Goal: Check status: Check status

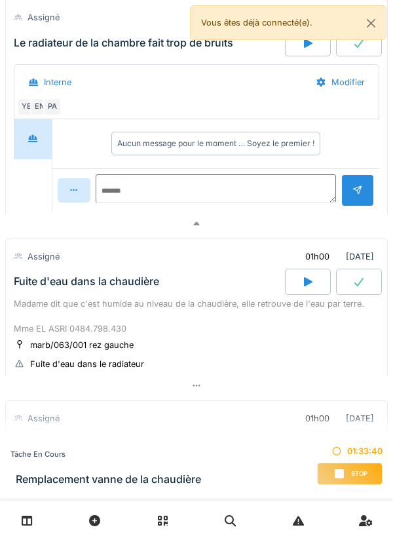
click at [271, 226] on div at bounding box center [196, 223] width 383 height 19
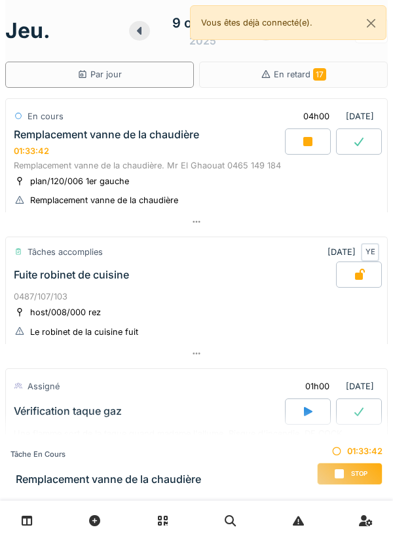
click at [331, 225] on div at bounding box center [196, 221] width 383 height 19
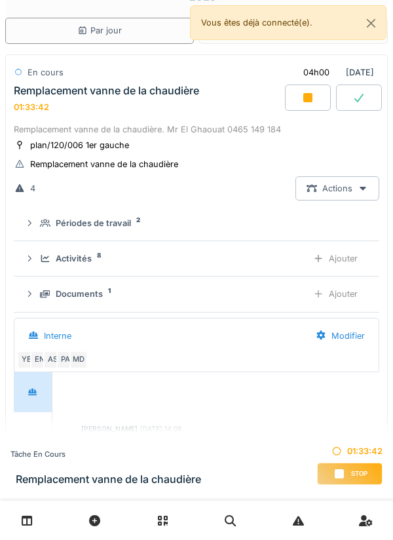
scroll to position [91, 0]
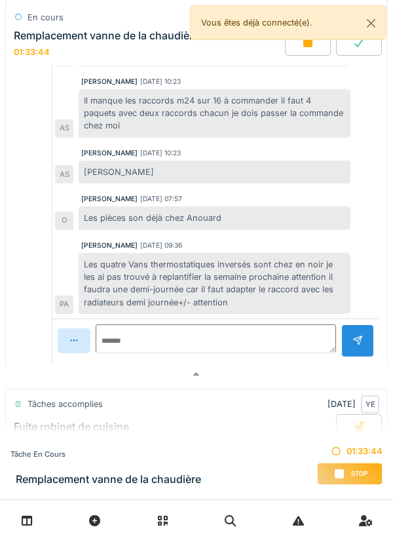
click at [245, 375] on div at bounding box center [196, 374] width 383 height 19
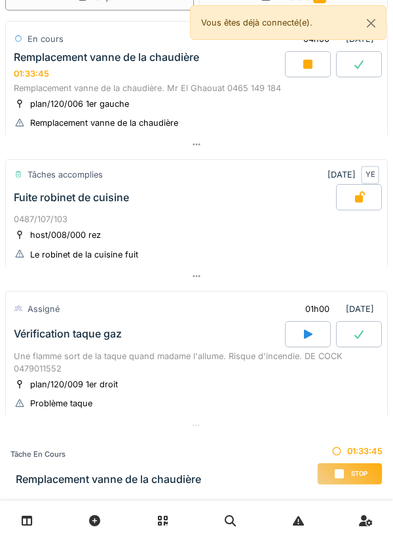
scroll to position [0, 0]
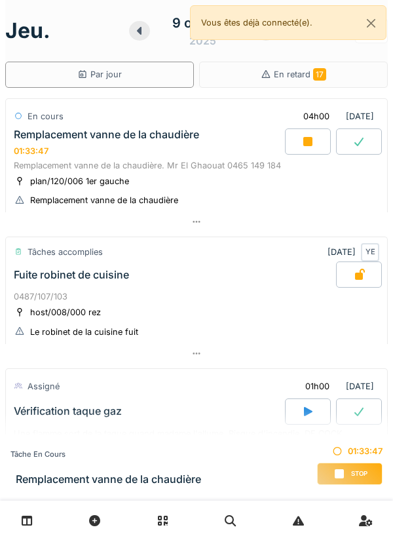
click at [304, 361] on div at bounding box center [196, 353] width 383 height 19
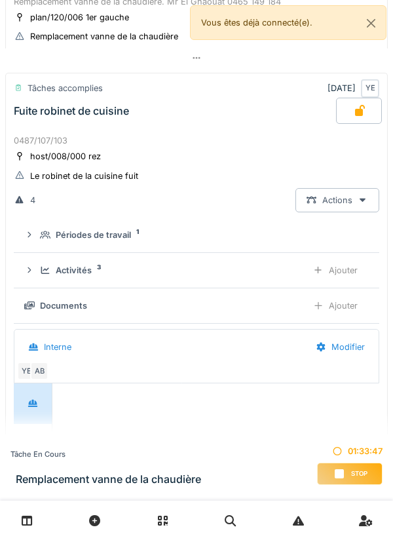
scroll to position [185, 0]
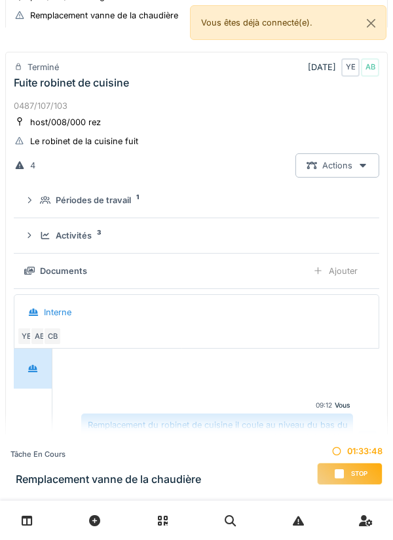
click at [273, 237] on div "Activités 3" at bounding box center [202, 235] width 324 height 12
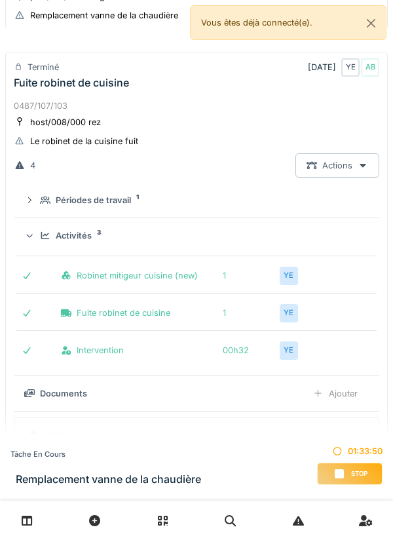
click at [349, 322] on div "Fuite robinet de cuisine 1 YE" at bounding box center [196, 309] width 361 height 32
click at [294, 283] on div "YE" at bounding box center [289, 276] width 18 height 18
click at [363, 279] on div "Robinet mitigeur cuisine (new) 1 YE" at bounding box center [196, 272] width 361 height 32
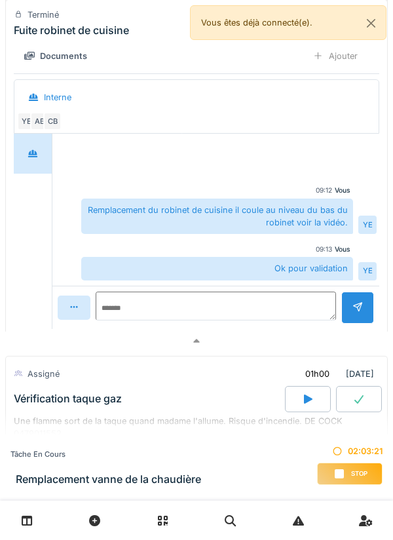
click at [315, 348] on div at bounding box center [196, 341] width 383 height 19
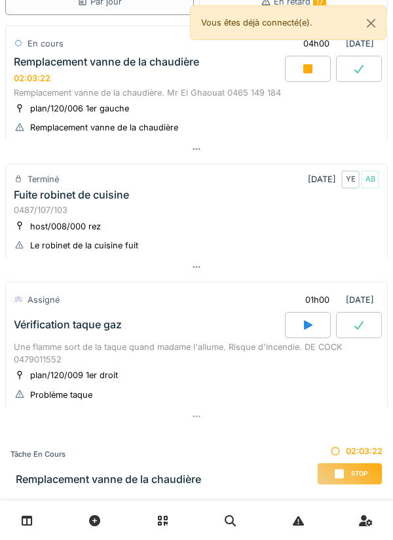
scroll to position [0, 0]
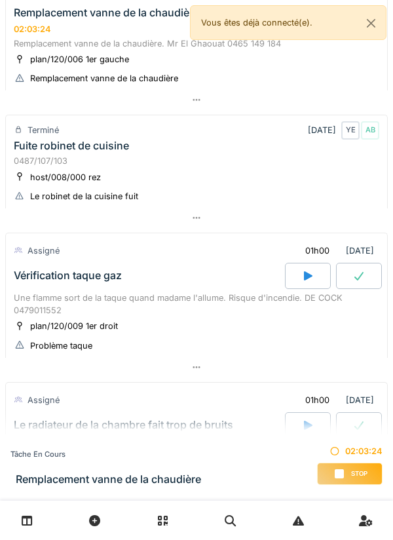
click at [346, 226] on div at bounding box center [196, 218] width 383 height 19
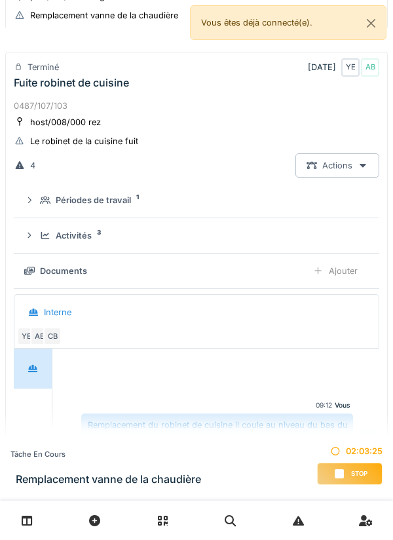
scroll to position [209, 0]
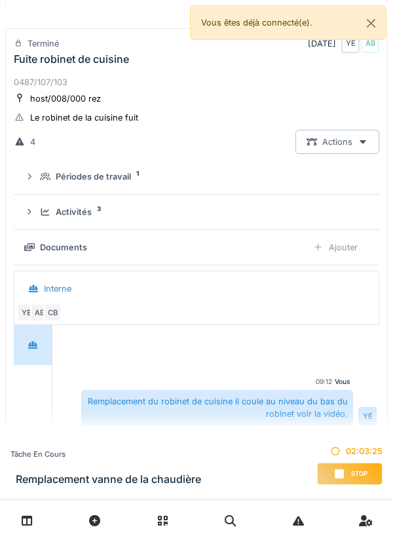
click at [266, 233] on details "Documents Ajouter" at bounding box center [197, 247] width 366 height 35
click at [298, 207] on div "Activités 3" at bounding box center [202, 212] width 324 height 12
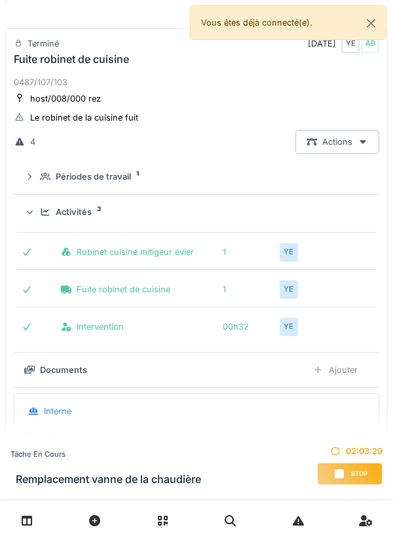
click at [325, 216] on div "Activités 3" at bounding box center [202, 212] width 324 height 12
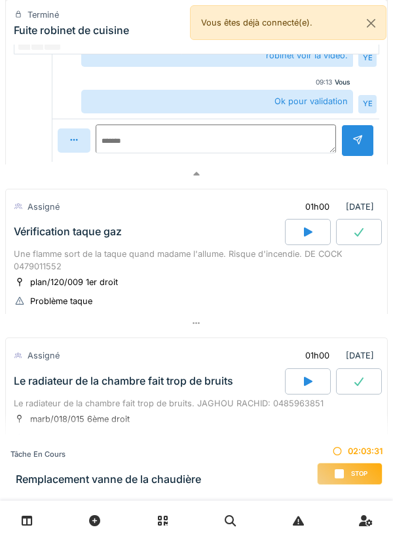
click at [323, 176] on div at bounding box center [196, 174] width 383 height 19
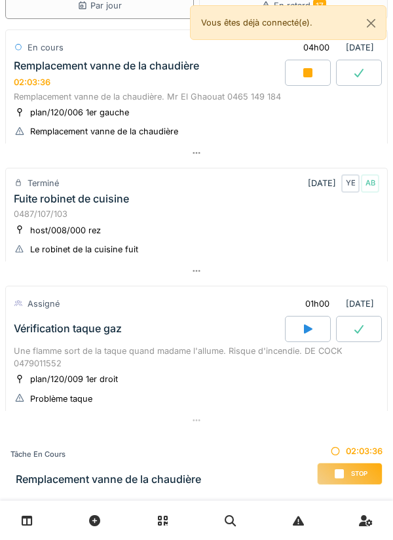
scroll to position [0, 0]
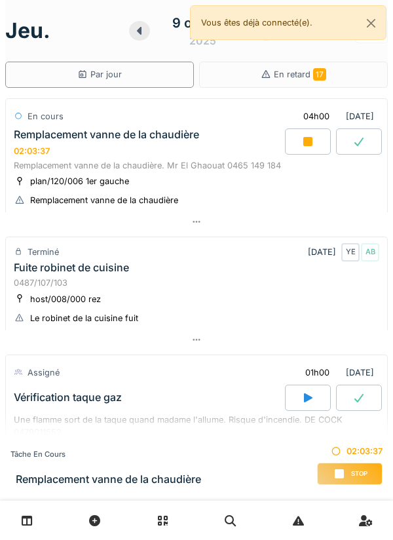
click at [332, 220] on div at bounding box center [196, 221] width 383 height 19
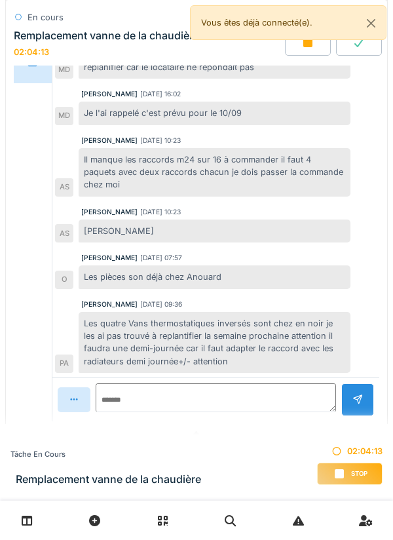
scroll to position [391, 0]
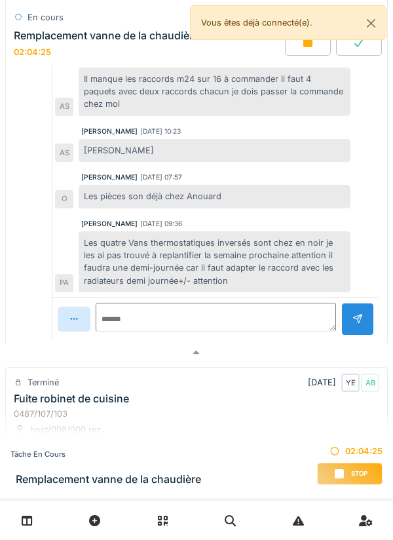
click at [305, 349] on div at bounding box center [196, 353] width 383 height 19
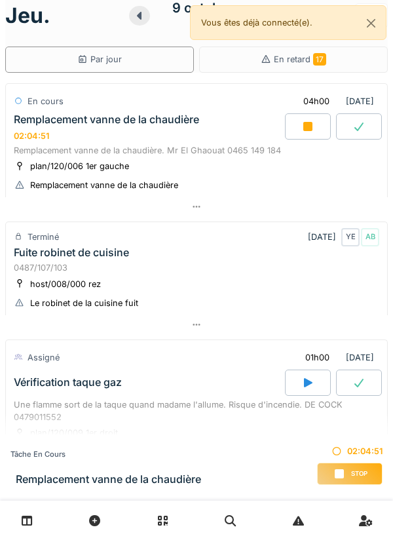
scroll to position [0, 0]
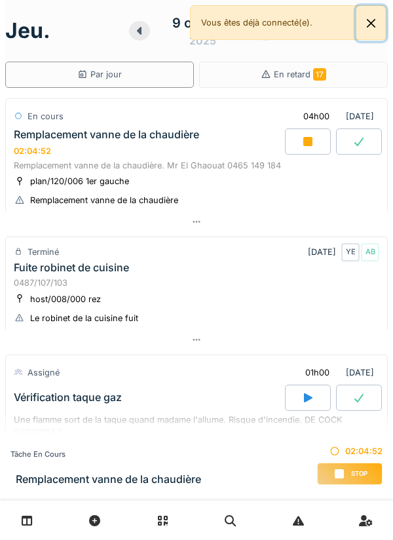
click at [384, 24] on button "Close" at bounding box center [372, 23] width 30 height 35
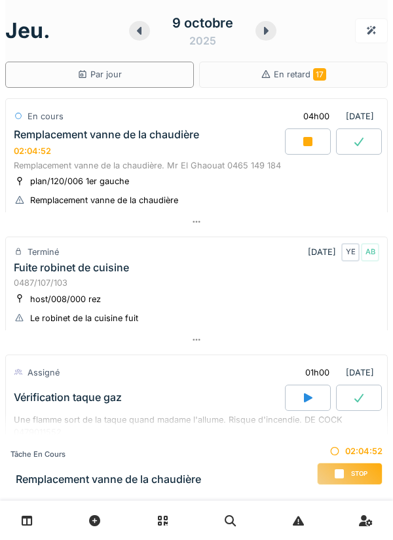
click at [268, 36] on div at bounding box center [266, 31] width 21 height 20
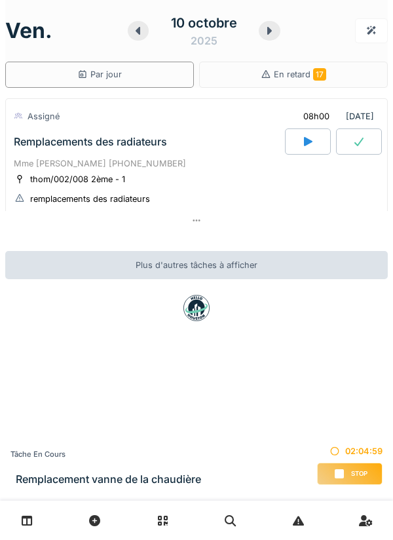
click at [323, 218] on div at bounding box center [196, 220] width 383 height 19
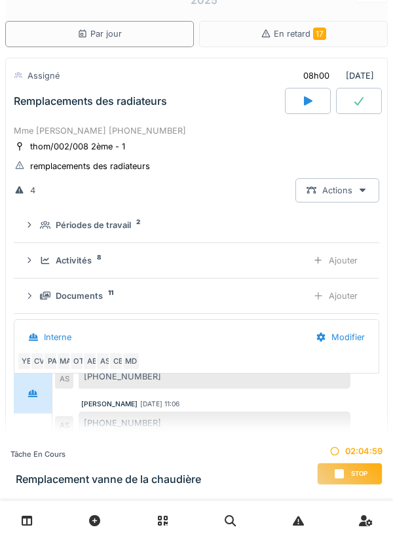
scroll to position [46, 0]
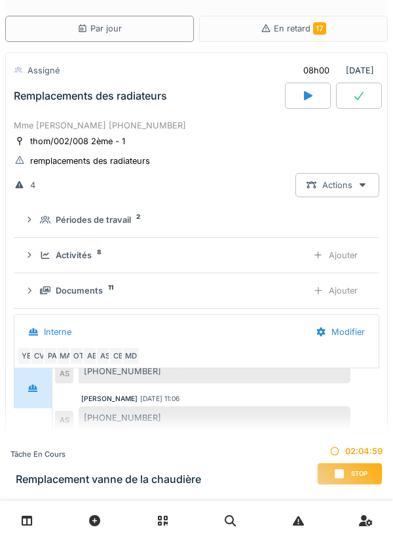
click at [279, 209] on summary "Périodes de travail 2" at bounding box center [196, 220] width 355 height 24
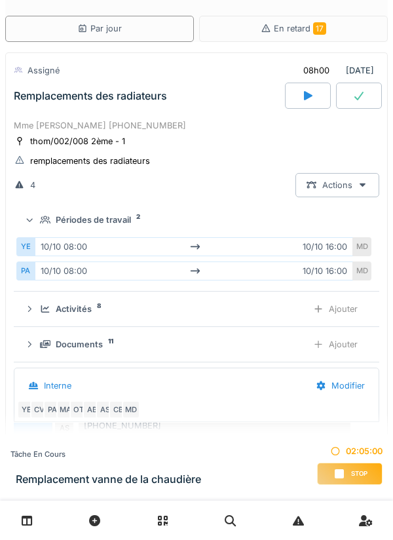
click at [287, 214] on div "Périodes de travail 2" at bounding box center [202, 220] width 324 height 12
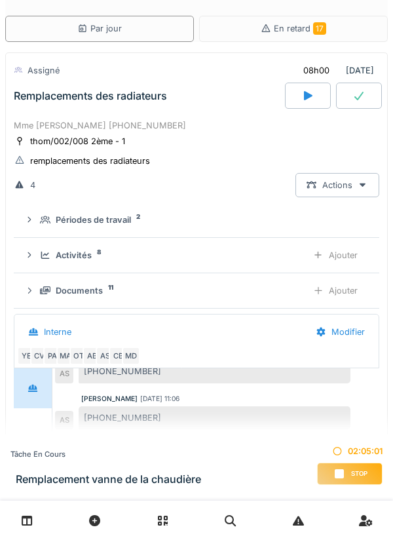
click at [291, 216] on div "Périodes de travail 2" at bounding box center [202, 220] width 324 height 12
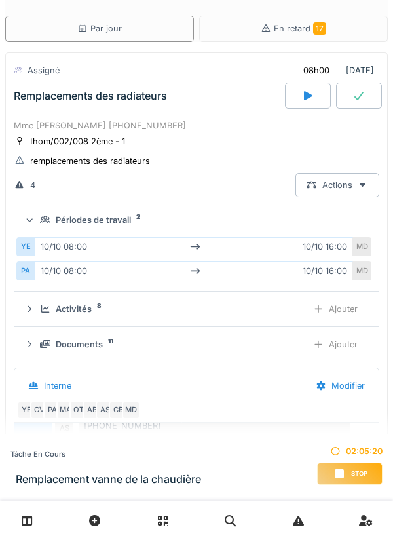
click at [277, 219] on div "Périodes de travail 2" at bounding box center [202, 220] width 324 height 12
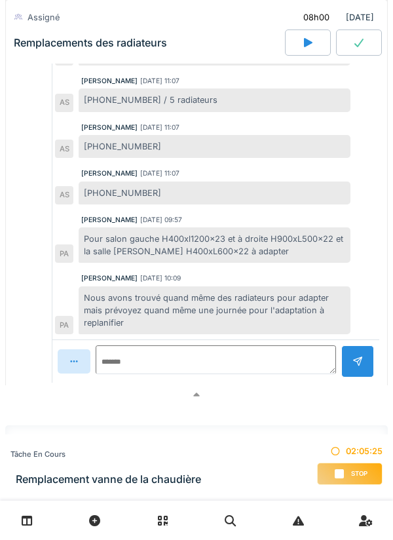
scroll to position [415, 0]
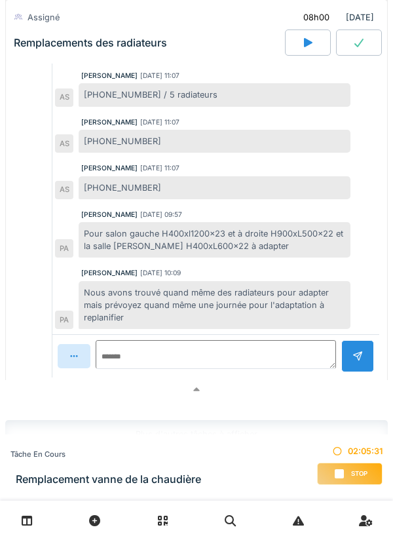
click at [292, 391] on div at bounding box center [196, 389] width 383 height 19
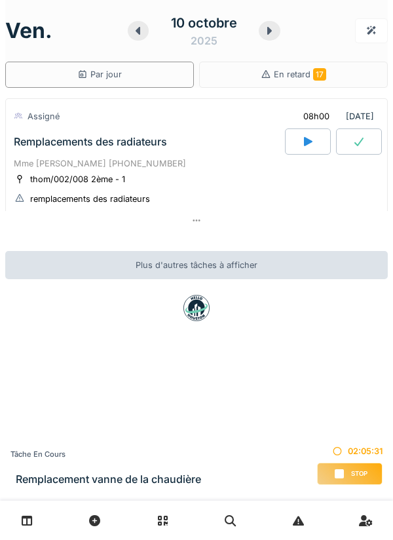
scroll to position [0, 0]
click at [275, 34] on icon at bounding box center [269, 31] width 13 height 10
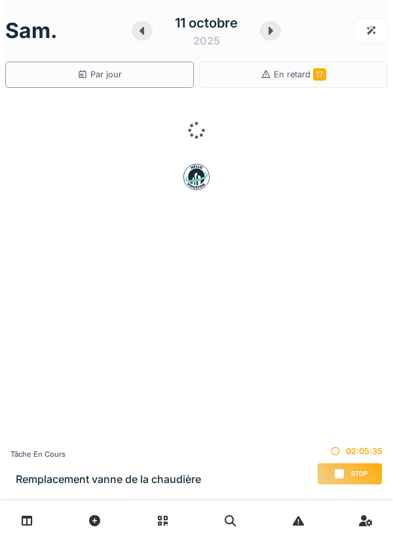
click at [273, 36] on div at bounding box center [270, 31] width 21 height 20
click at [277, 33] on div at bounding box center [269, 31] width 21 height 20
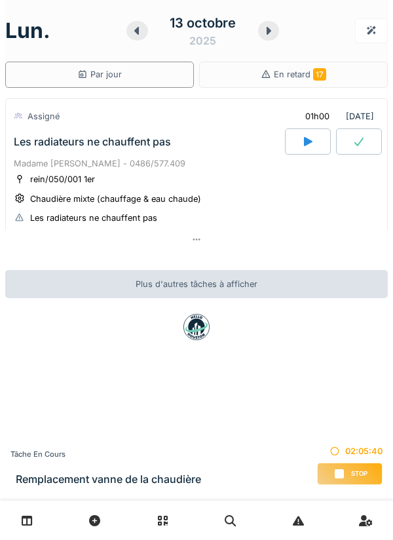
click at [48, 233] on div at bounding box center [196, 239] width 383 height 19
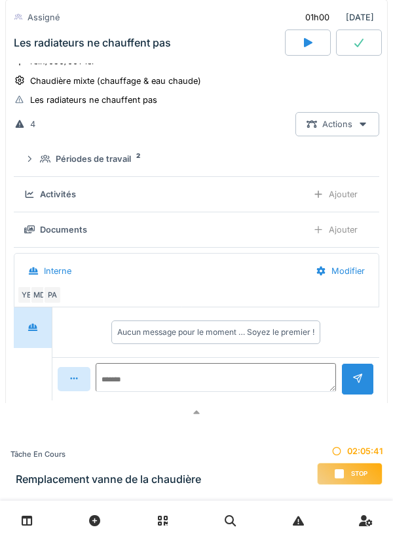
scroll to position [172, 0]
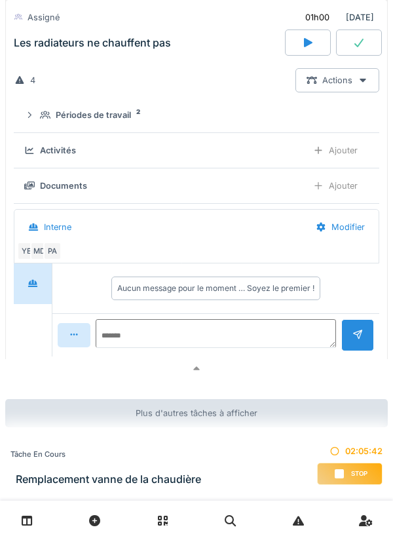
click at [66, 367] on div at bounding box center [196, 368] width 383 height 19
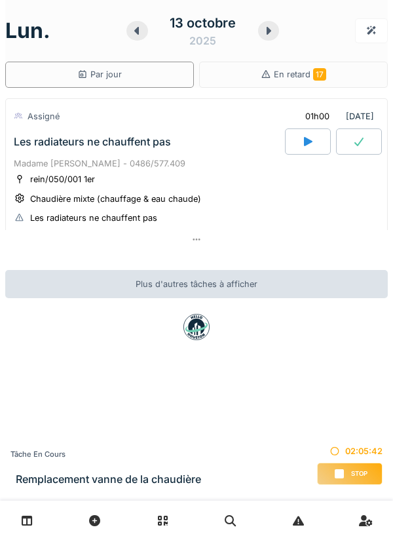
scroll to position [0, 0]
click at [273, 35] on icon at bounding box center [268, 31] width 13 height 10
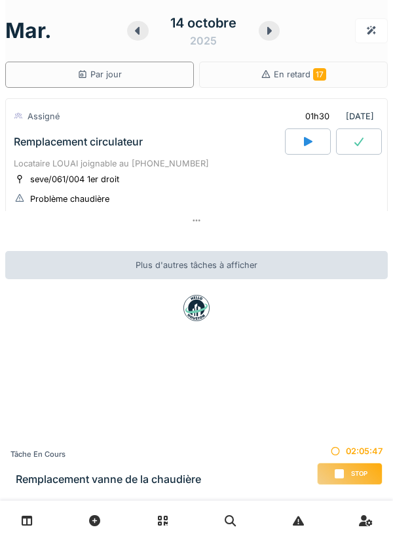
click at [41, 223] on div at bounding box center [196, 220] width 383 height 19
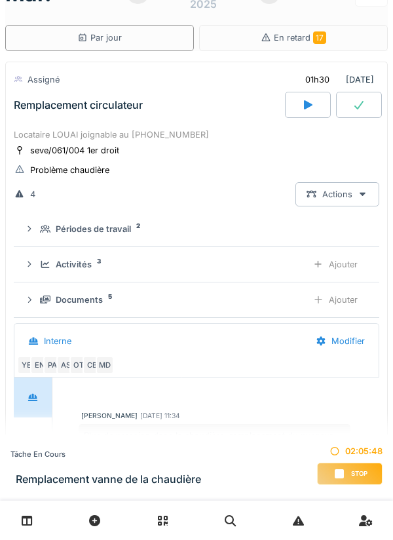
scroll to position [46, 0]
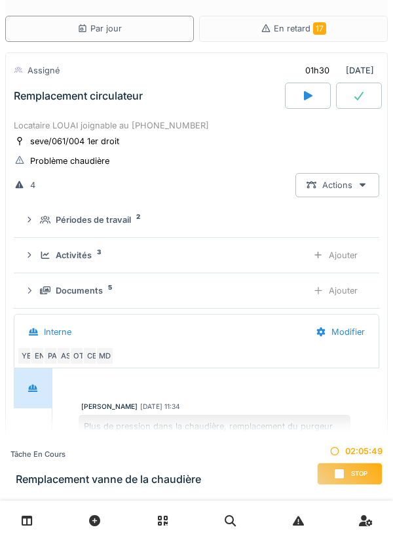
click at [267, 222] on div "Périodes de travail 2" at bounding box center [202, 220] width 324 height 12
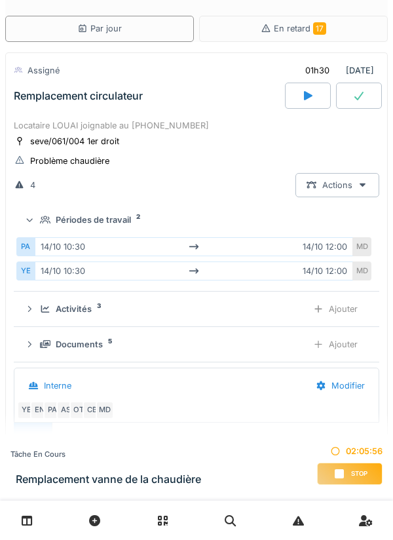
click at [263, 217] on div "Périodes de travail 2" at bounding box center [202, 220] width 324 height 12
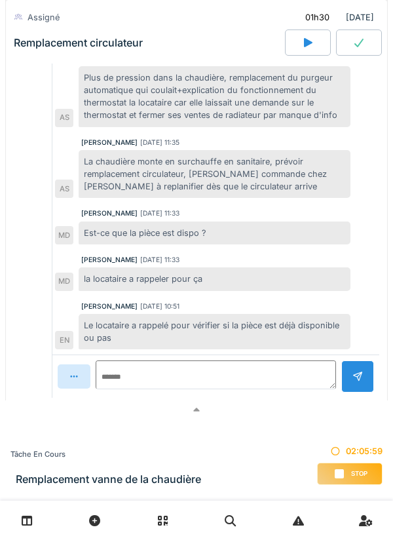
scroll to position [411, 0]
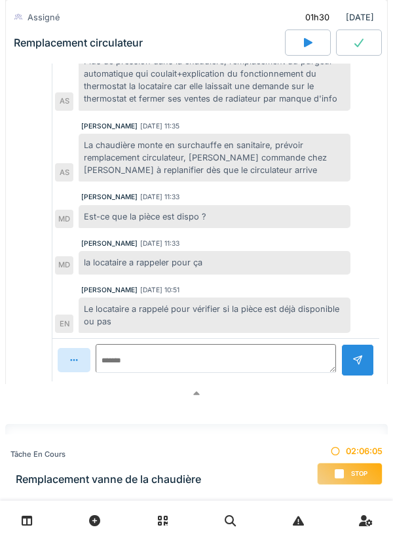
click at [77, 389] on div at bounding box center [196, 393] width 383 height 19
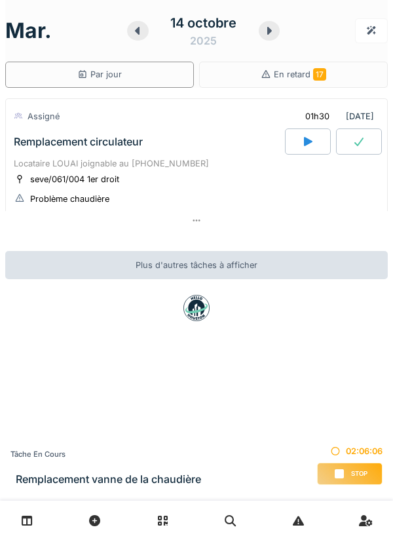
click at [272, 37] on div at bounding box center [270, 31] width 22 height 20
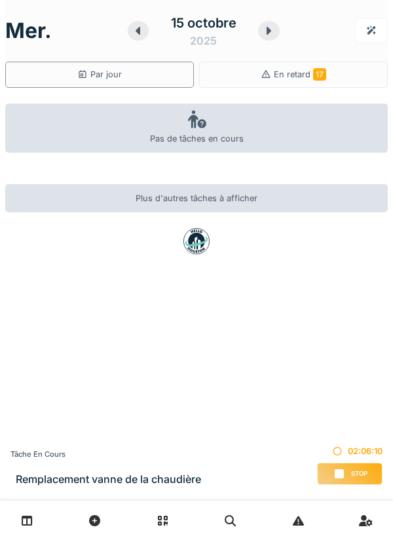
click at [271, 35] on icon at bounding box center [268, 31] width 13 height 10
